Goal: Task Accomplishment & Management: Use online tool/utility

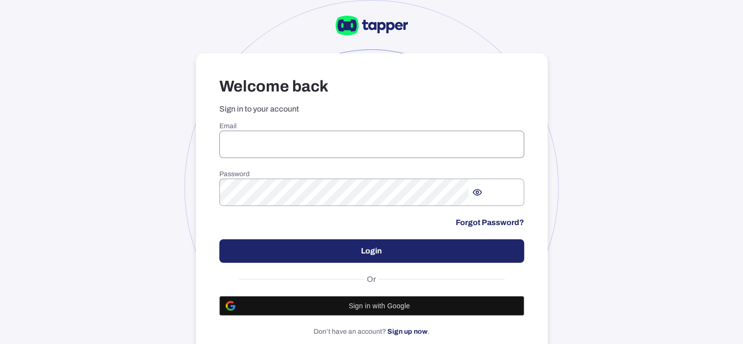
click at [351, 158] on input "email" at bounding box center [371, 144] width 305 height 27
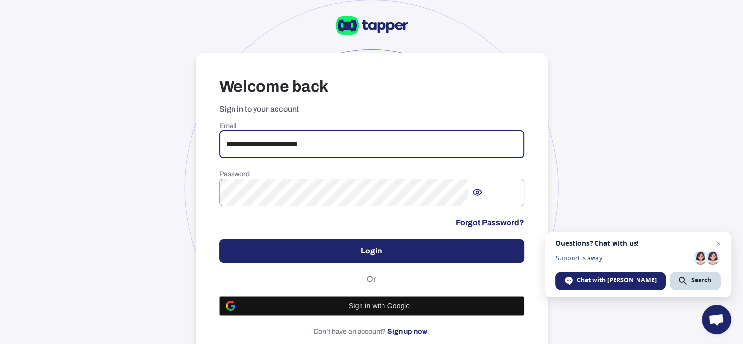
type input "**********"
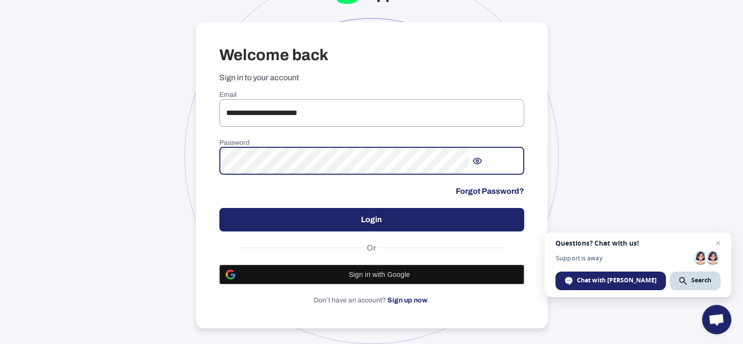
scroll to position [70, 0]
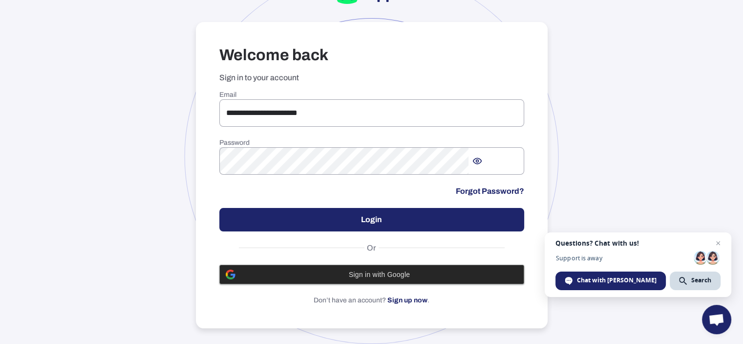
click at [384, 270] on span "Sign in with Google" at bounding box center [379, 274] width 277 height 8
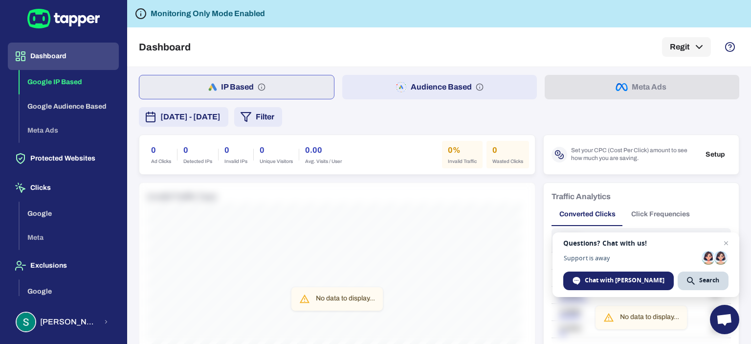
click at [55, 131] on div "Google IP Based Google Audience Based Meta Ads" at bounding box center [69, 106] width 99 height 73
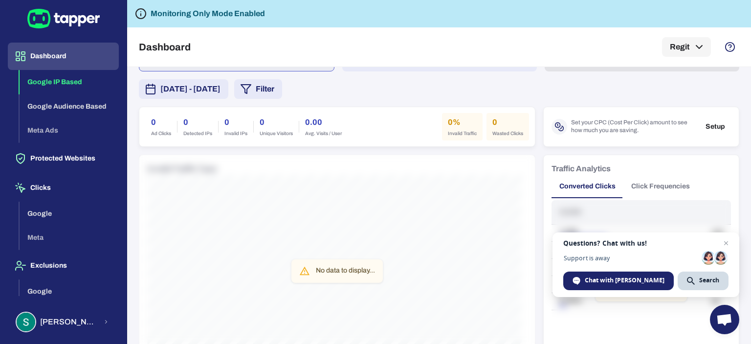
scroll to position [34, 0]
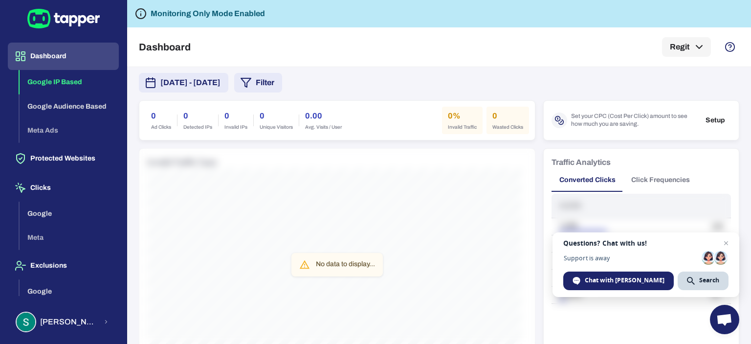
click at [40, 64] on button "Dashboard" at bounding box center [63, 56] width 111 height 27
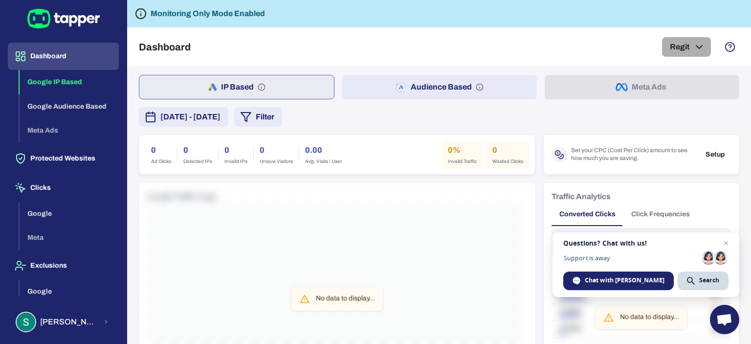
click at [686, 45] on button "Regit" at bounding box center [686, 47] width 49 height 20
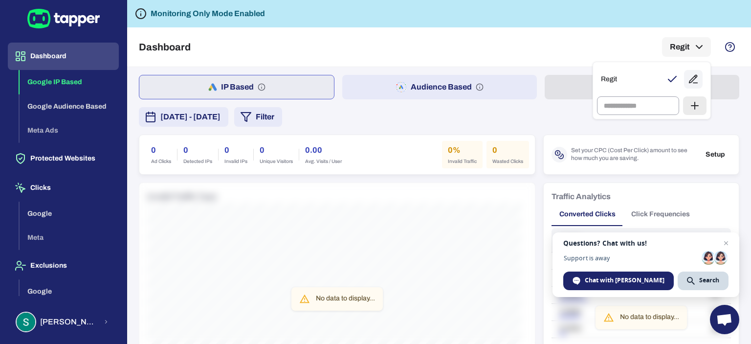
click at [429, 60] on div at bounding box center [375, 172] width 751 height 344
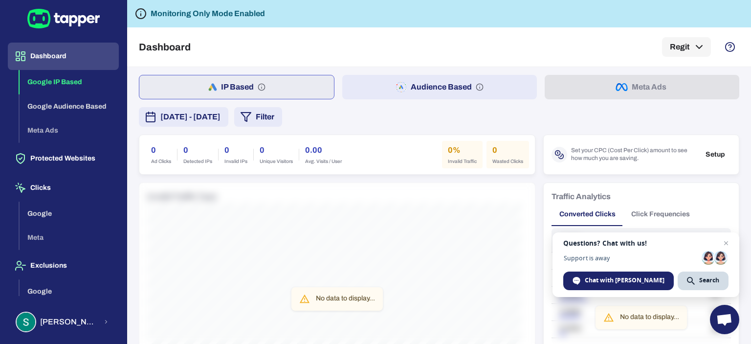
click at [47, 50] on button "Dashboard" at bounding box center [63, 56] width 111 height 27
click at [62, 158] on button "Protected Websites" at bounding box center [63, 158] width 111 height 27
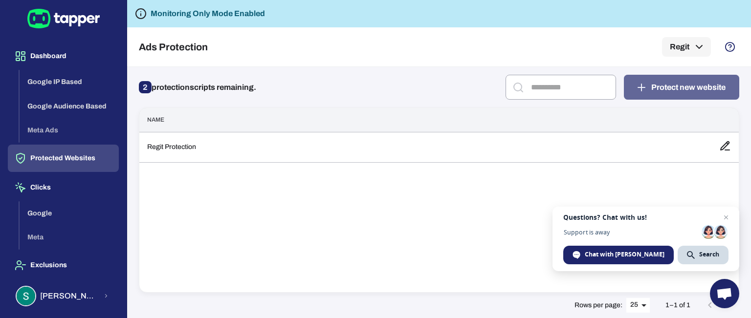
click at [678, 86] on button "Protect new website" at bounding box center [681, 87] width 115 height 25
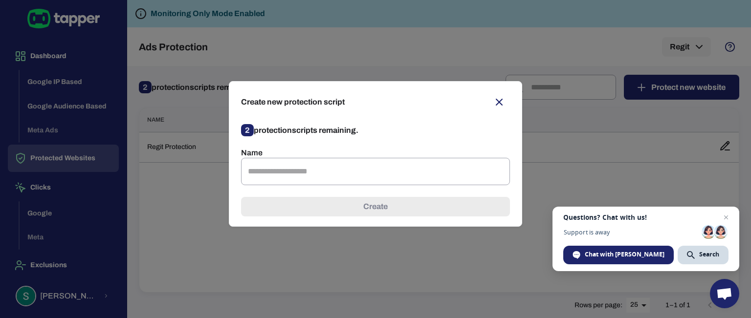
click at [502, 102] on icon "button" at bounding box center [499, 102] width 12 height 12
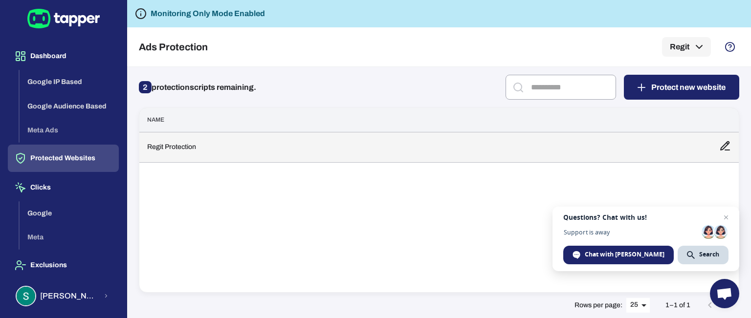
click at [542, 154] on td "Regit Protection" at bounding box center [425, 147] width 572 height 30
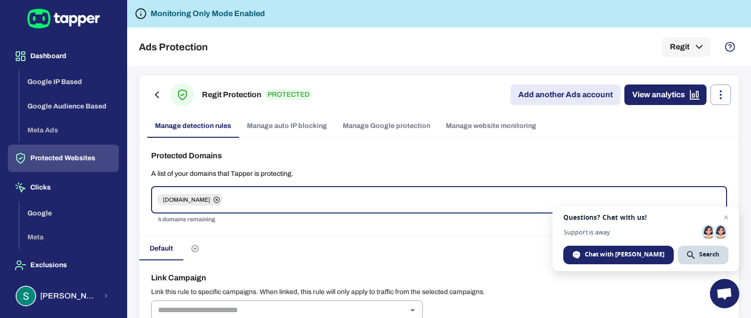
click at [542, 97] on link "Add another Ads account" at bounding box center [565, 95] width 110 height 21
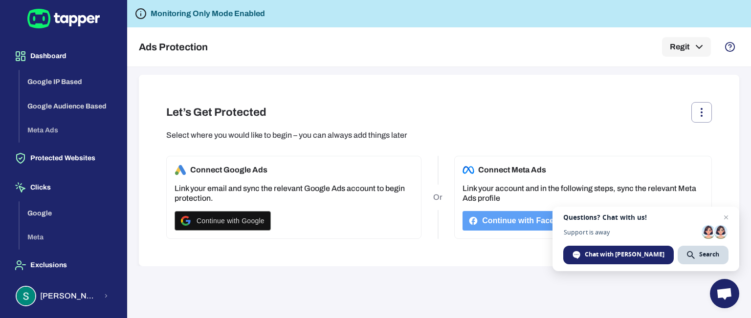
click at [502, 221] on button "Continue with Facebook" at bounding box center [521, 221] width 118 height 20
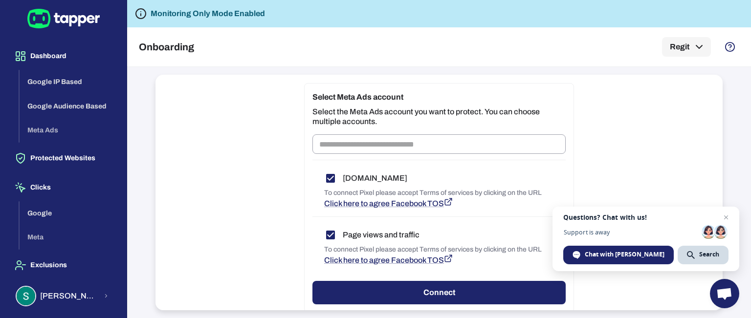
scroll to position [127, 0]
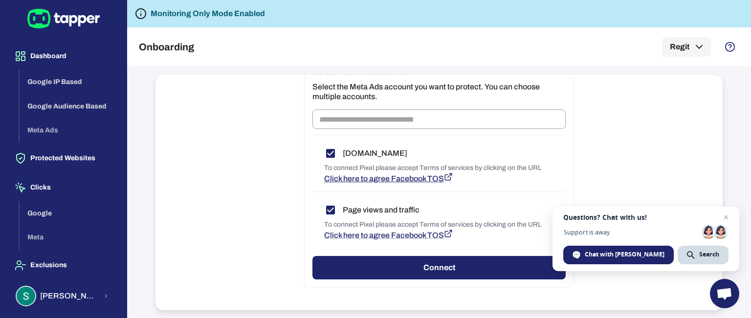
click at [430, 178] on span "Click here to agree Facebook TOS" at bounding box center [384, 179] width 120 height 8
click at [428, 233] on span "Click here to agree Facebook TOS" at bounding box center [384, 235] width 120 height 8
click at [466, 269] on button "Connect" at bounding box center [438, 267] width 253 height 23
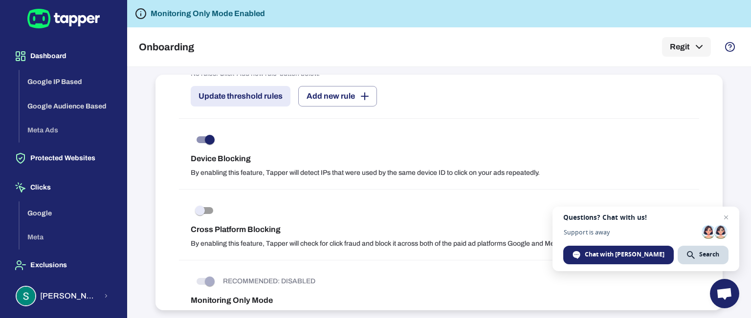
scroll to position [973, 0]
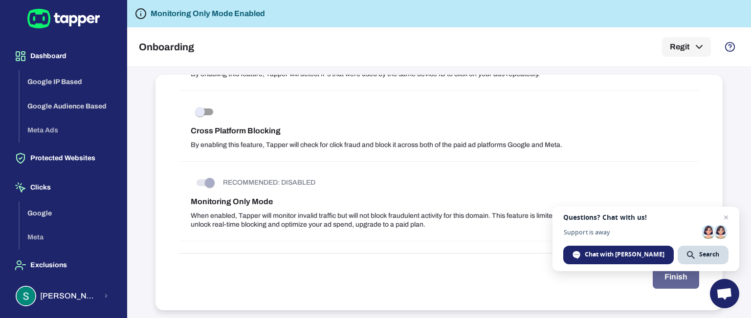
click at [675, 279] on button "Finish" at bounding box center [676, 276] width 46 height 23
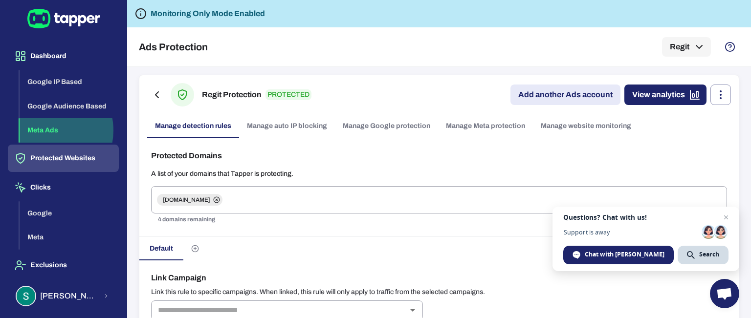
click at [49, 131] on button "Meta Ads" at bounding box center [69, 130] width 99 height 24
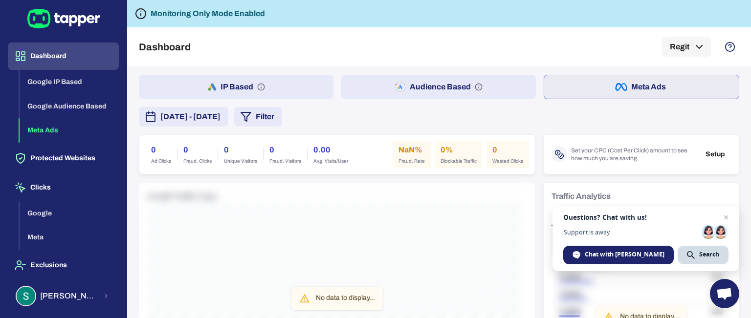
click at [69, 60] on button "Dashboard" at bounding box center [63, 56] width 111 height 27
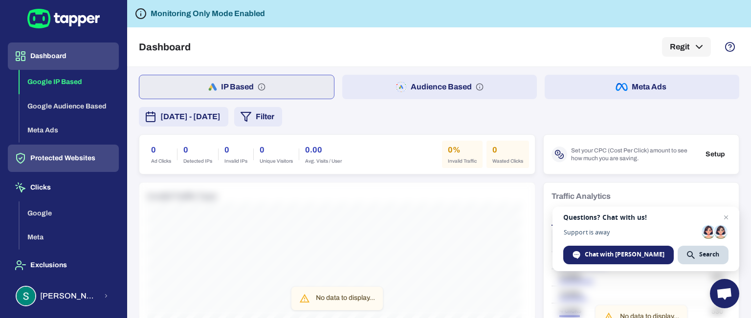
click at [61, 161] on button "Protected Websites" at bounding box center [63, 158] width 111 height 27
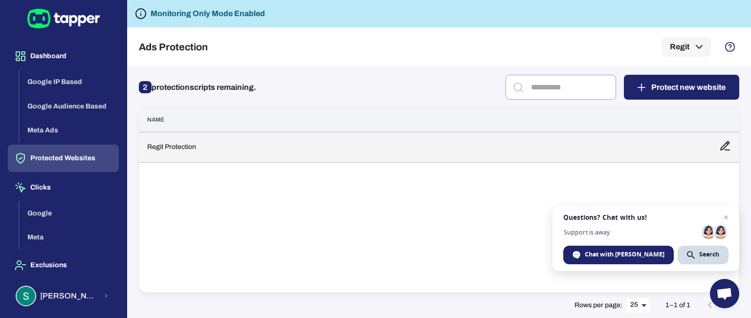
click at [610, 147] on td "Regit Protection" at bounding box center [425, 147] width 572 height 30
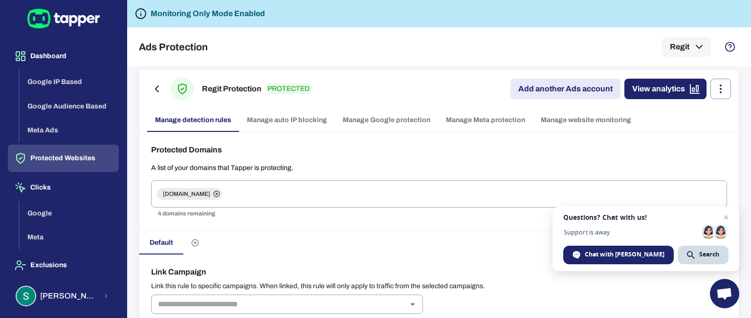
click at [437, 157] on div "Protected Domains A list of your domains that Tapper is protecting. regit.cars …" at bounding box center [438, 181] width 599 height 99
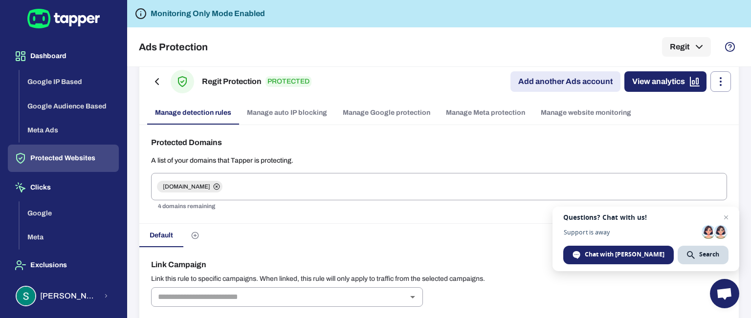
click at [437, 157] on p "A list of your domains that Tapper is protecting." at bounding box center [439, 160] width 576 height 9
click at [432, 153] on div "Protected Domains A list of your domains that Tapper is protecting. regit.cars …" at bounding box center [438, 174] width 599 height 99
click at [432, 151] on div "Protected Domains A list of your domains that Tapper is protecting. regit.cars …" at bounding box center [438, 174] width 599 height 99
click at [432, 150] on div "Protected Domains A list of your domains that Tapper is protecting. regit.cars …" at bounding box center [438, 174] width 599 height 99
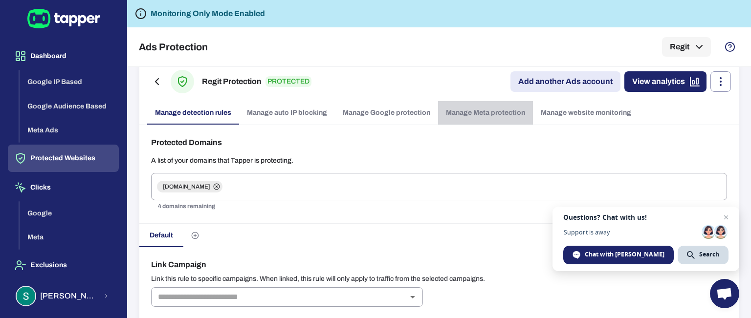
click at [485, 113] on link "Manage Meta protection" at bounding box center [485, 112] width 95 height 23
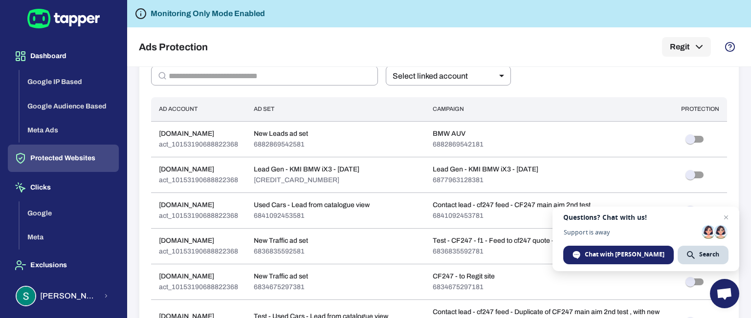
scroll to position [233, 0]
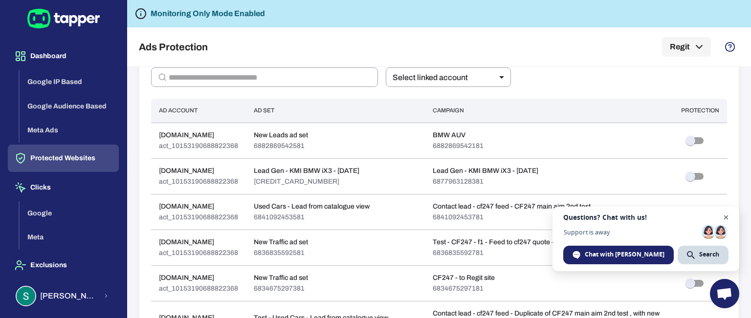
click at [725, 219] on span "Close chat" at bounding box center [726, 218] width 12 height 12
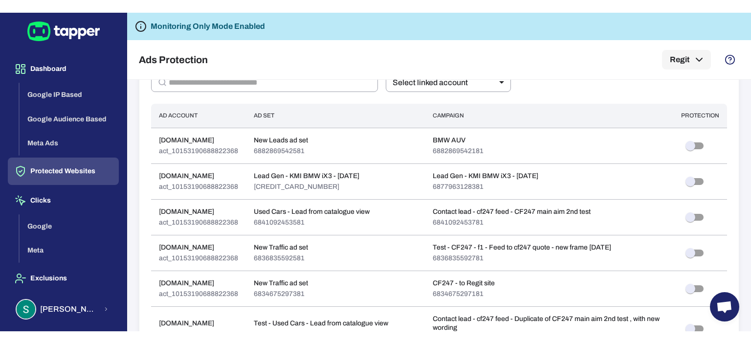
scroll to position [0, 0]
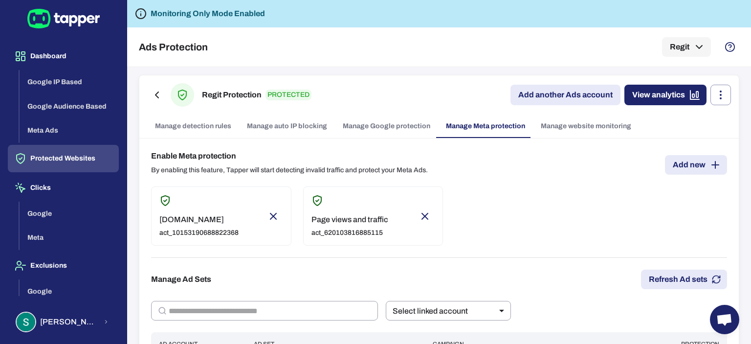
click at [186, 127] on link "Manage detection rules" at bounding box center [193, 125] width 92 height 23
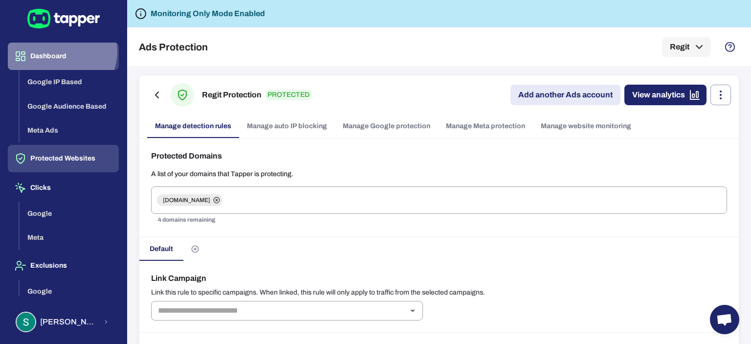
click at [61, 51] on button "Dashboard" at bounding box center [63, 56] width 111 height 27
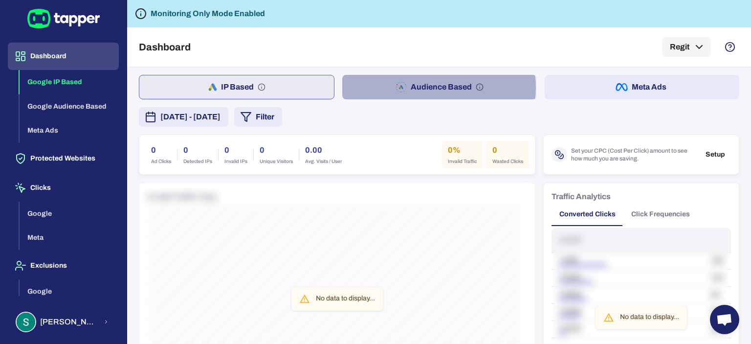
click at [434, 87] on button "Audience Based" at bounding box center [439, 87] width 195 height 24
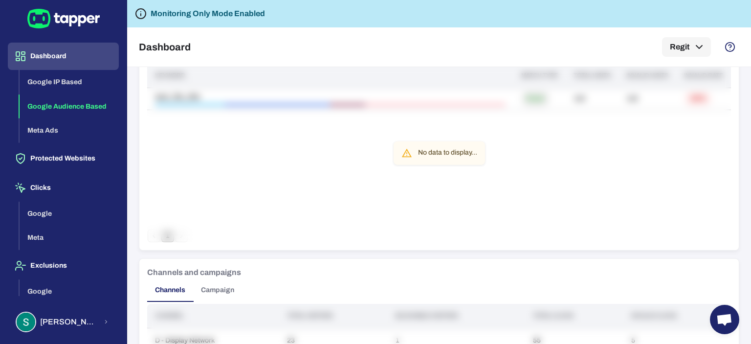
scroll to position [43, 0]
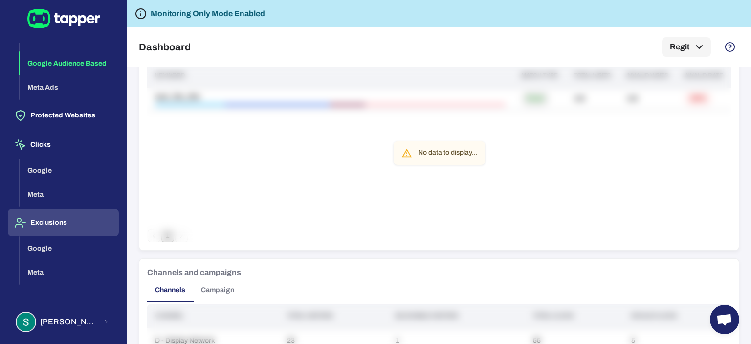
click at [73, 228] on button "Exclusions" at bounding box center [63, 222] width 111 height 27
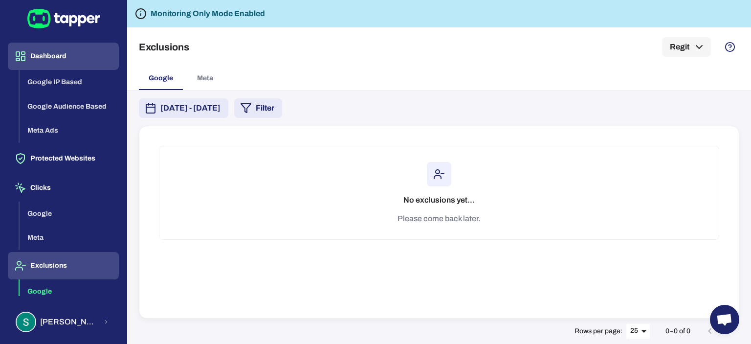
click at [63, 59] on button "Dashboard" at bounding box center [63, 56] width 111 height 27
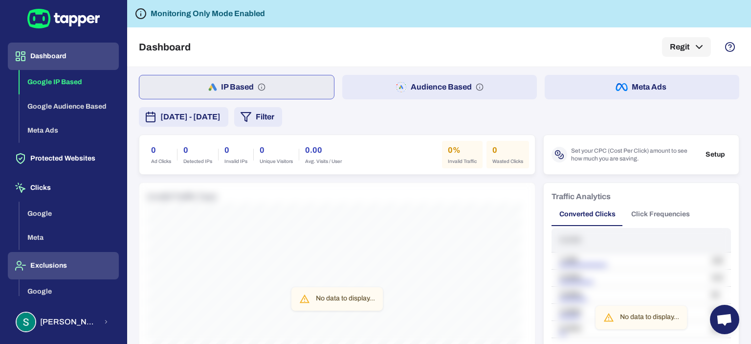
click at [54, 263] on button "Exclusions" at bounding box center [63, 265] width 111 height 27
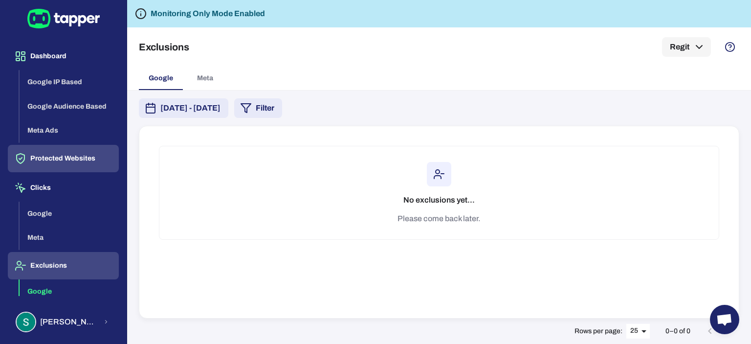
click at [66, 156] on button "Protected Websites" at bounding box center [63, 158] width 111 height 27
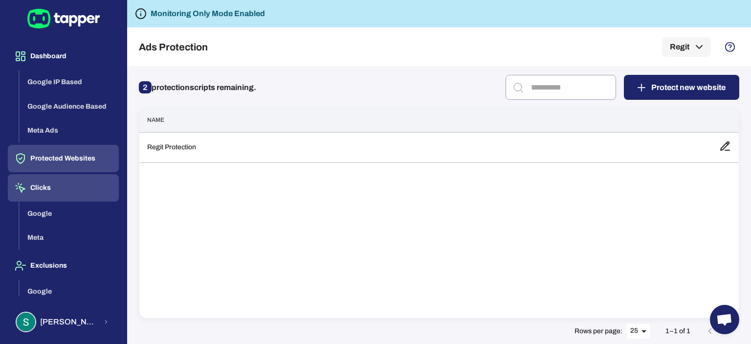
click at [46, 183] on button "Clicks" at bounding box center [63, 187] width 111 height 27
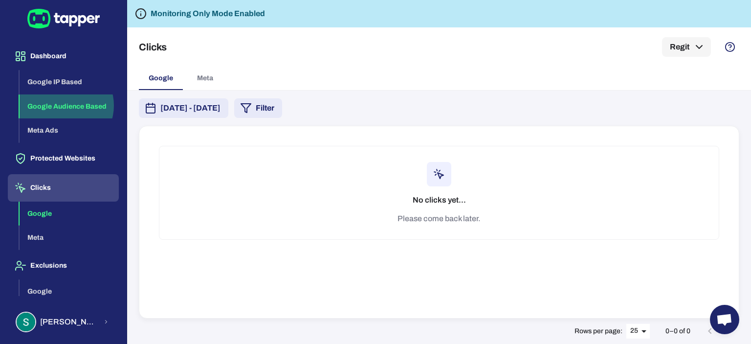
click at [63, 105] on button "Google Audience Based" at bounding box center [69, 106] width 99 height 24
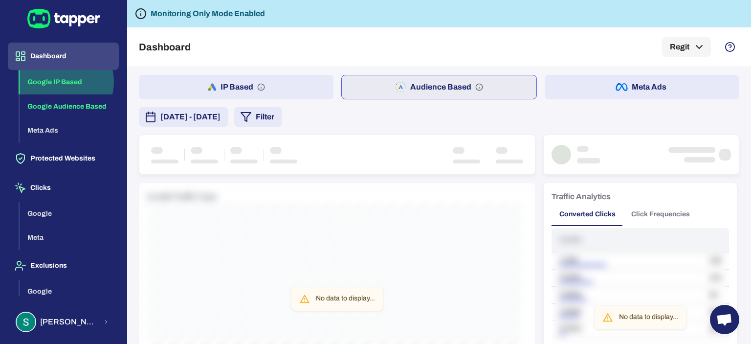
click at [63, 82] on button "Google IP Based" at bounding box center [69, 82] width 99 height 24
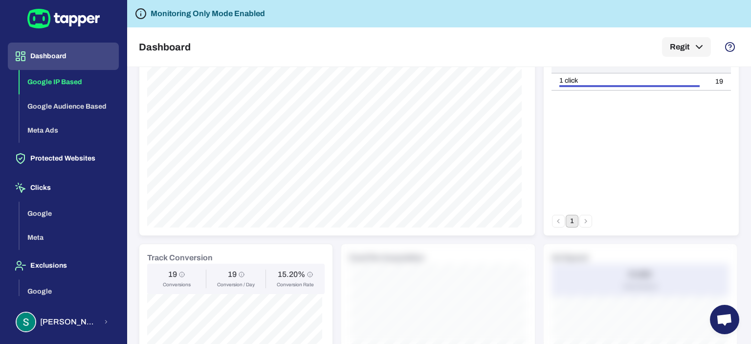
scroll to position [178, 0]
click at [59, 109] on button "Google Audience Based" at bounding box center [69, 106] width 99 height 24
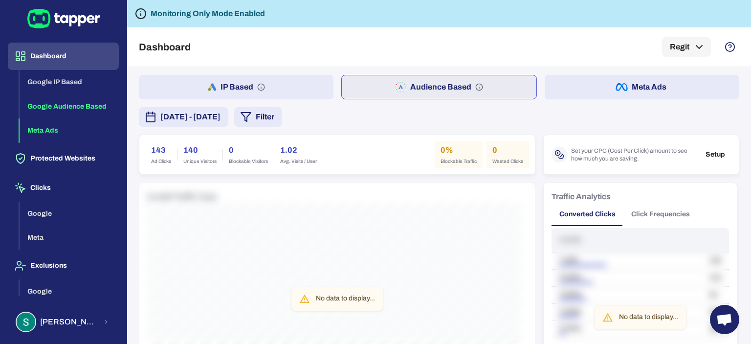
click at [54, 128] on button "Meta Ads" at bounding box center [69, 130] width 99 height 24
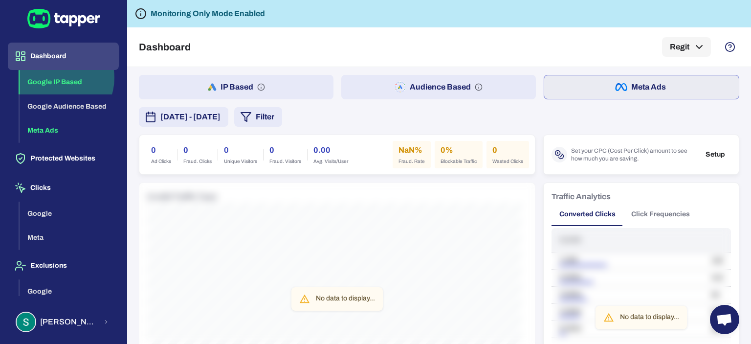
click at [57, 78] on button "Google IP Based" at bounding box center [69, 82] width 99 height 24
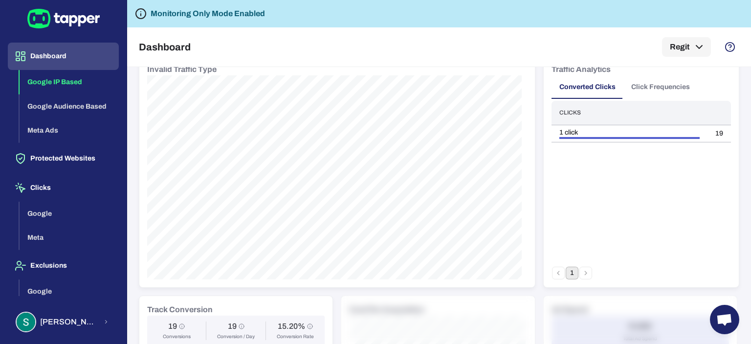
scroll to position [125, 0]
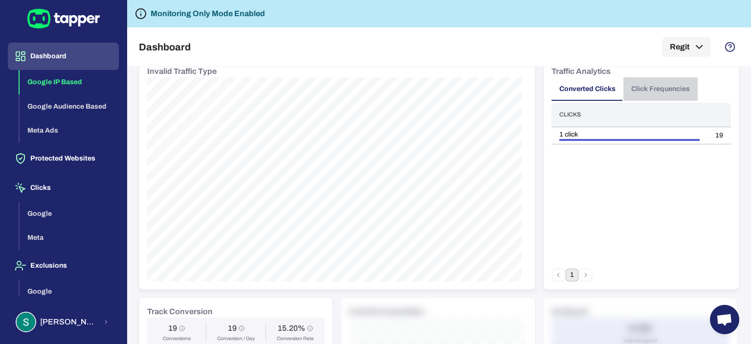
click at [649, 90] on button "Click Frequencies" at bounding box center [660, 88] width 74 height 23
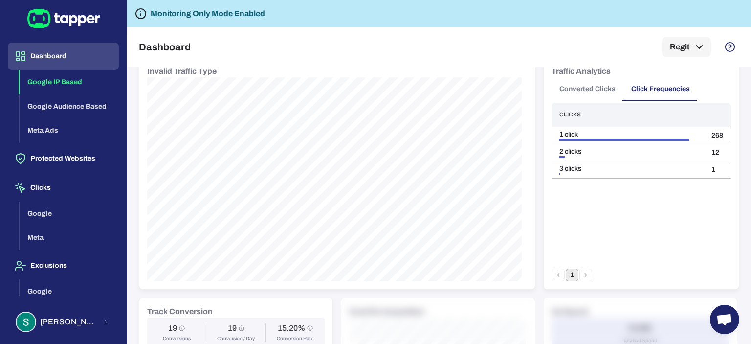
click at [584, 276] on li "pagination navigation" at bounding box center [586, 274] width 14 height 13
click at [584, 89] on button "Converted Clicks" at bounding box center [587, 88] width 72 height 23
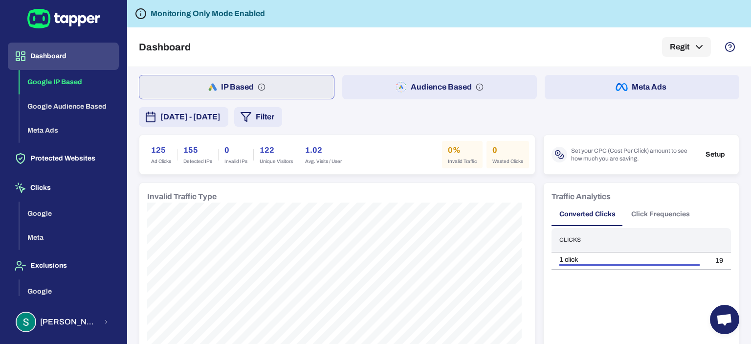
scroll to position [26, 0]
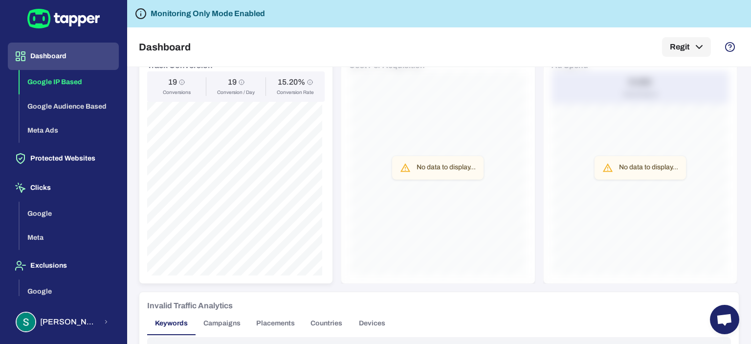
scroll to position [341, 0]
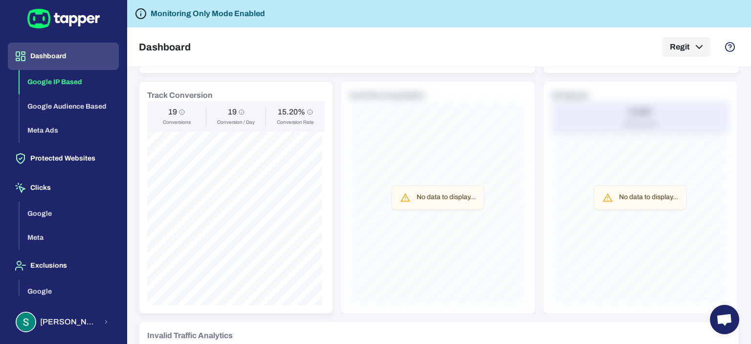
click at [528, 231] on div "No data to display..." at bounding box center [438, 197] width 194 height 232
